Goal: Transaction & Acquisition: Obtain resource

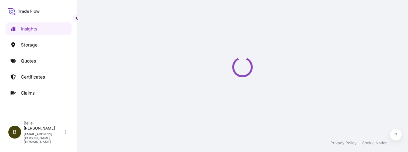
select select "2025"
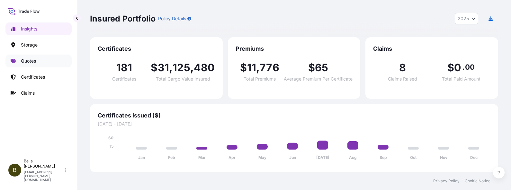
click at [29, 60] on p "Quotes" at bounding box center [28, 61] width 15 height 6
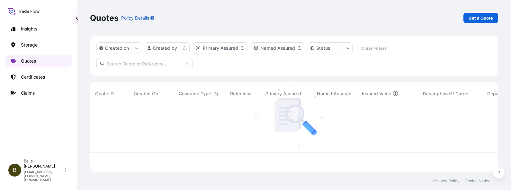
scroll to position [64, 401]
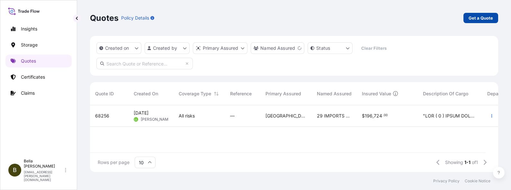
click at [408, 15] on p "Get a Quote" at bounding box center [480, 18] width 24 height 6
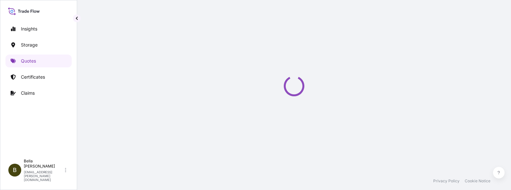
select select "Water"
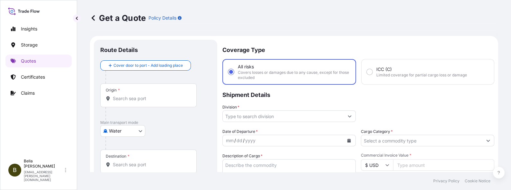
scroll to position [10, 0]
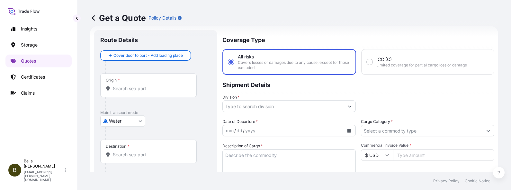
click at [149, 85] on input "Origin *" at bounding box center [151, 88] width 76 height 6
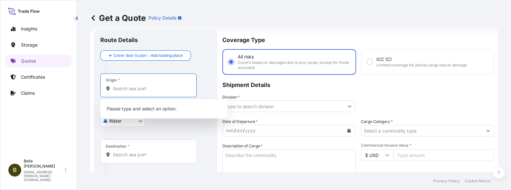
click at [127, 90] on input "Origin *" at bounding box center [151, 88] width 76 height 6
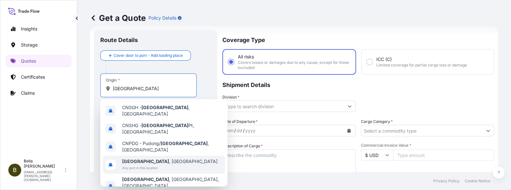
click at [129, 152] on span "Any port in this location" at bounding box center [169, 168] width 95 height 6
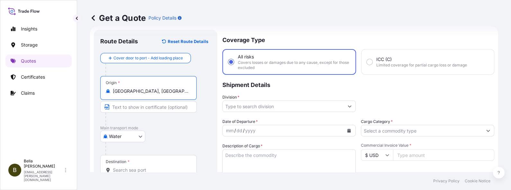
type input "Shanghai, China"
click at [136, 152] on input "Destination *" at bounding box center [151, 170] width 76 height 6
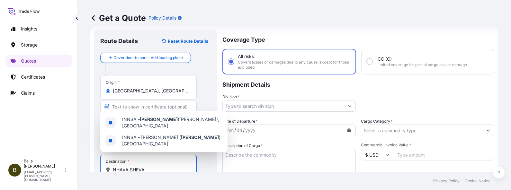
scroll to position [91, 0]
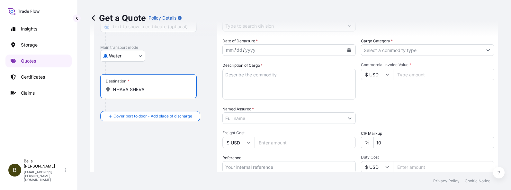
click at [149, 88] on input "NHAVA SHEVA" at bounding box center [151, 89] width 76 height 6
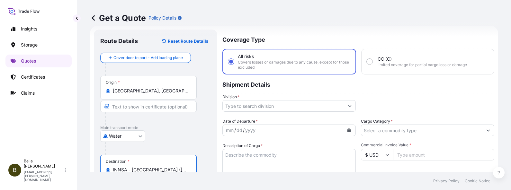
scroll to position [0, 0]
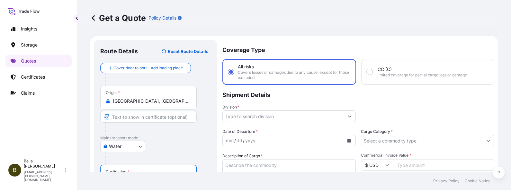
type input "INNSA - Nhava Sheva (Jawaharlal Nehru), India"
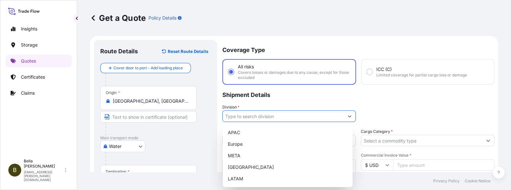
click at [279, 117] on input "Division *" at bounding box center [283, 116] width 121 height 12
click at [245, 134] on div "APAC" at bounding box center [287, 133] width 125 height 12
type input "APAC"
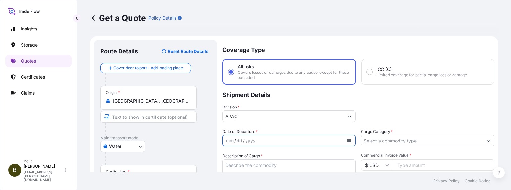
click at [348, 141] on button "Calendar" at bounding box center [349, 141] width 10 height 10
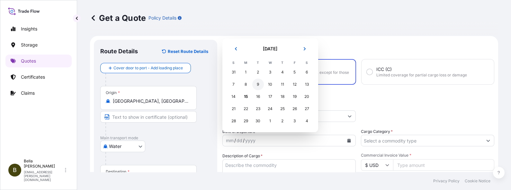
click at [256, 83] on div "9" at bounding box center [258, 85] width 12 height 12
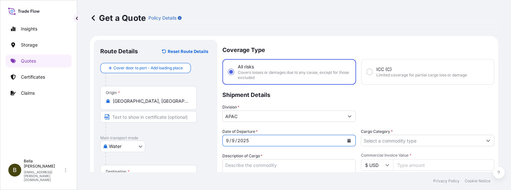
click at [262, 152] on textarea "Description of Cargo *" at bounding box center [288, 174] width 133 height 31
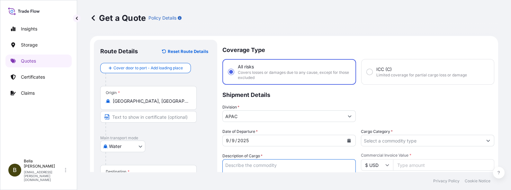
click at [251, 152] on textarea "Description of Cargo *" at bounding box center [288, 174] width 133 height 31
paste textarea "UNSATURATED POLYESTER RESIN N/M HS-2223 H.S. CODE: 3907910000"
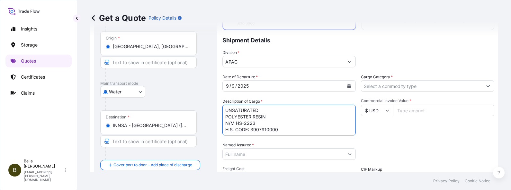
scroll to position [95, 0]
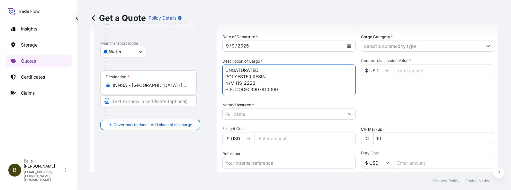
type textarea "UNSATURATED POLYESTER RESIN N/M HS-2223 H.S. CODE: 3907910000"
click at [255, 112] on input "Named Assured *" at bounding box center [283, 114] width 121 height 12
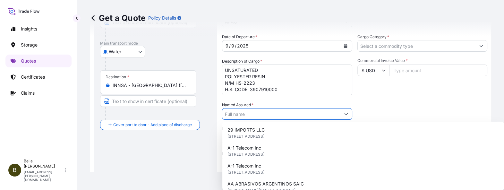
paste input "CHANGZHOU HUAKE POLYMERS CO.,LTD."
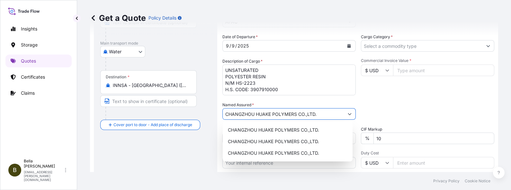
type input "CHANGZHOU HUAKE POLYMERS CO.,LTD."
click at [179, 142] on div "Route Details Reset Route Details Cover door to port - Add loading place Place …" at bounding box center [155, 93] width 110 height 283
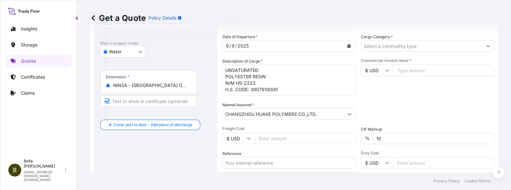
click at [273, 152] on input "Reference" at bounding box center [288, 163] width 133 height 12
click at [263, 152] on input "Reference" at bounding box center [288, 163] width 133 height 12
click at [250, 152] on input "Reference" at bounding box center [288, 163] width 133 height 12
paste input "HASLC01250825538"
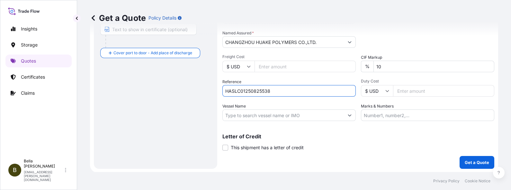
type input "HASLC01250825538"
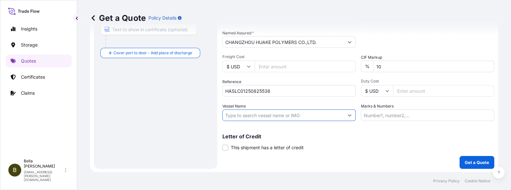
click at [283, 116] on input "Vessel Name" at bounding box center [283, 115] width 121 height 12
click at [238, 111] on input "Vessel Name" at bounding box center [283, 115] width 121 height 12
click at [240, 113] on input "Vessel Name" at bounding box center [283, 115] width 121 height 12
paste input "ZHONG GU LAN ZHOU"
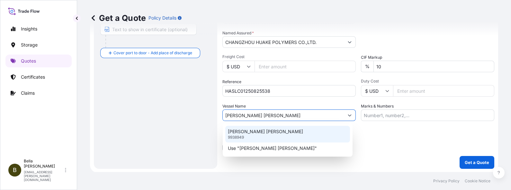
click at [255, 133] on p "ZHONG GU LAN ZHOU" at bounding box center [265, 131] width 75 height 6
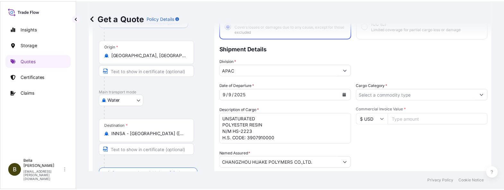
scroll to position [6, 0]
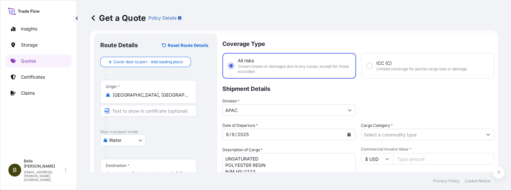
type input "ZHONG GU LAN ZHOU"
click at [395, 133] on input "Cargo Category *" at bounding box center [421, 135] width 121 height 12
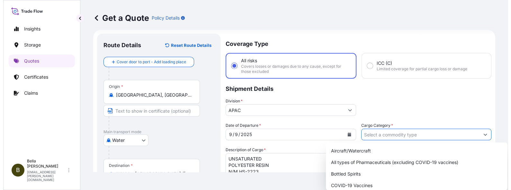
scroll to position [40, 0]
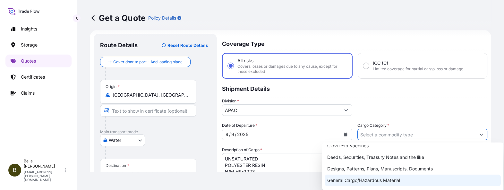
click at [363, 152] on div "General Cargo/Hazardous Material" at bounding box center [413, 181] width 176 height 12
type input "General Cargo/Hazardous Material"
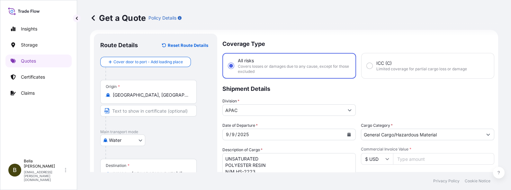
click at [401, 152] on input "Commercial Invoice Value *" at bounding box center [443, 159] width 101 height 12
type input "35280"
click at [395, 113] on div "Division * APAC" at bounding box center [358, 107] width 272 height 18
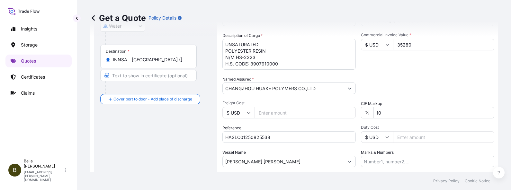
scroll to position [160, 0]
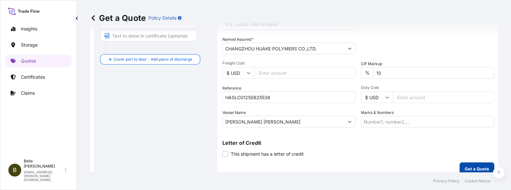
click at [408, 152] on p "Get a Quote" at bounding box center [476, 169] width 24 height 6
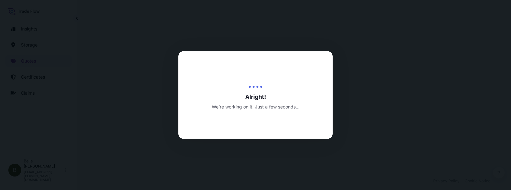
select select "Water"
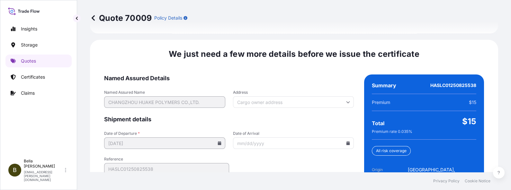
scroll to position [1042, 0]
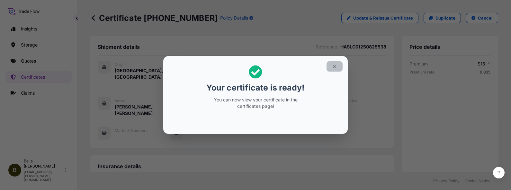
click at [333, 66] on icon "button" at bounding box center [334, 67] width 6 height 6
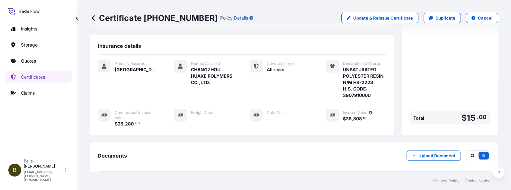
scroll to position [160, 0]
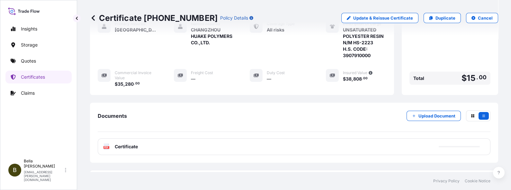
click at [236, 138] on div "PDF Certificate" at bounding box center [294, 146] width 392 height 17
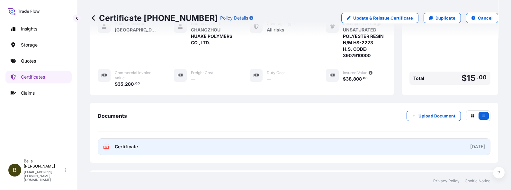
click at [280, 138] on link "PDF Certificate 2025-09-15" at bounding box center [294, 146] width 392 height 17
